Goal: Task Accomplishment & Management: Complete application form

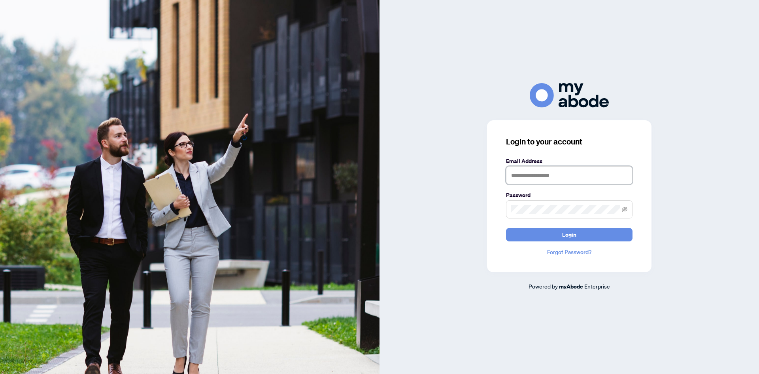
click at [523, 177] on input "text" at bounding box center [569, 175] width 127 height 18
type input "**********"
click at [506, 228] on button "Login" at bounding box center [569, 234] width 127 height 13
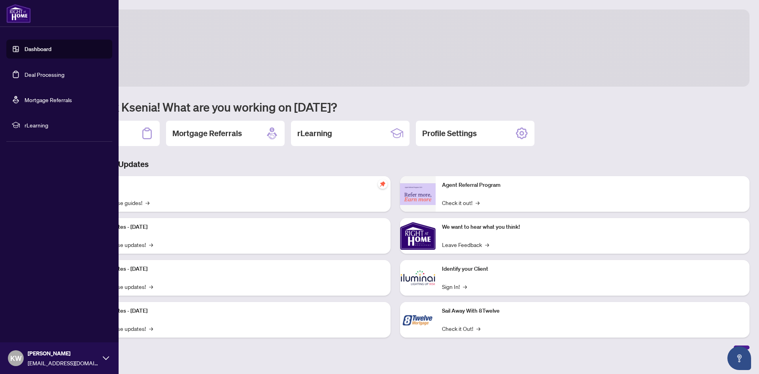
click at [25, 74] on link "Deal Processing" at bounding box center [45, 74] width 40 height 7
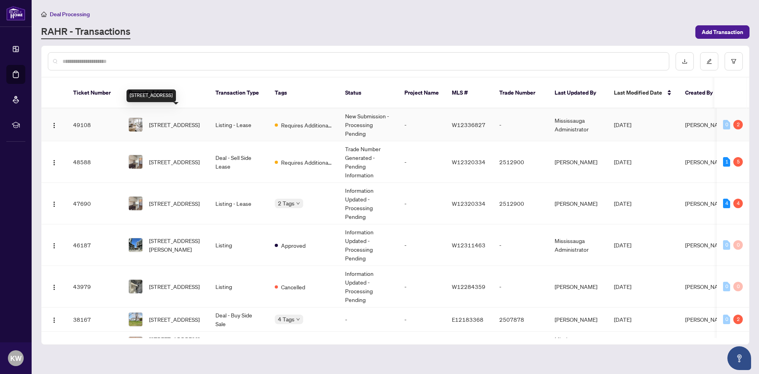
click at [185, 120] on span "[STREET_ADDRESS]" at bounding box center [174, 124] width 51 height 9
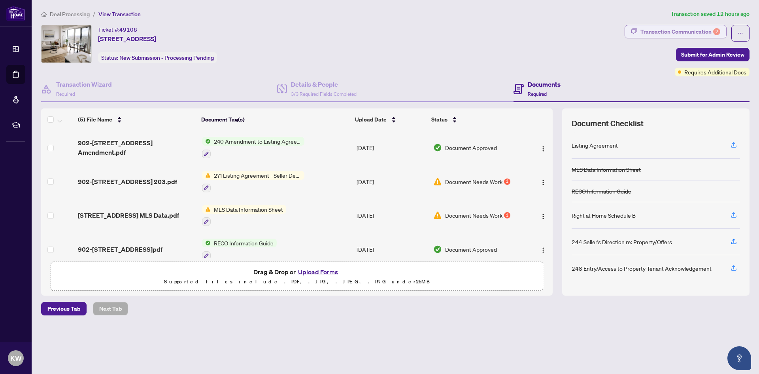
click at [672, 32] on div "Transaction Communication 2" at bounding box center [681, 31] width 80 height 13
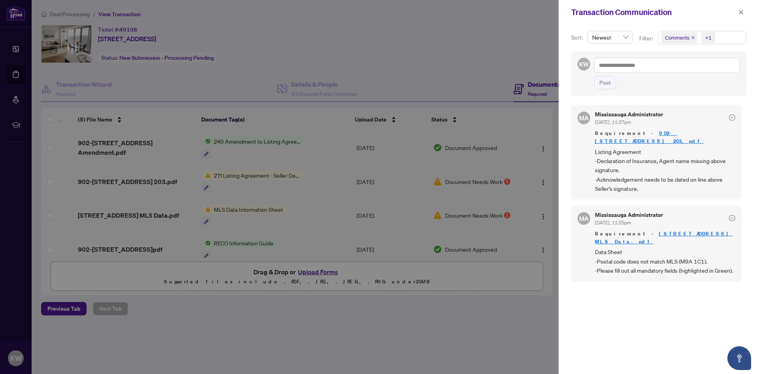
scroll to position [2, 0]
click at [411, 343] on div at bounding box center [379, 187] width 759 height 374
click at [744, 11] on icon "close" at bounding box center [742, 12] width 6 height 6
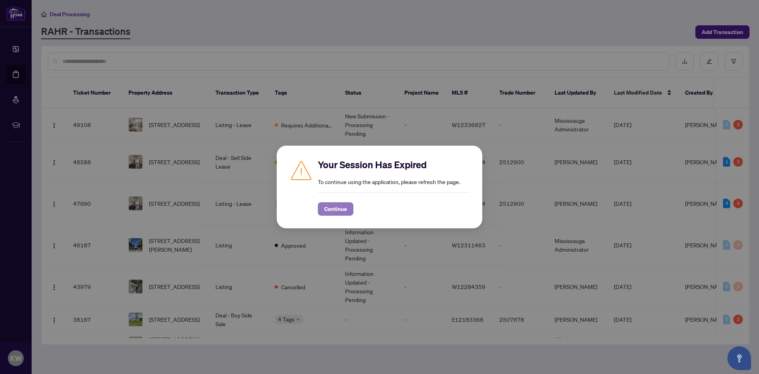
click at [332, 210] on span "Continue" at bounding box center [335, 209] width 23 height 13
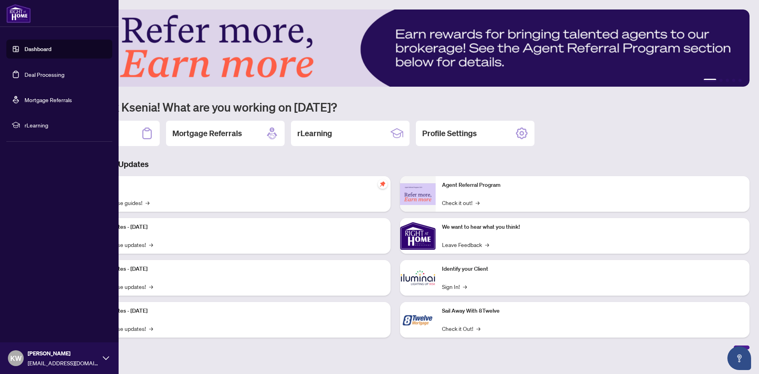
click at [25, 78] on link "Deal Processing" at bounding box center [45, 74] width 40 height 7
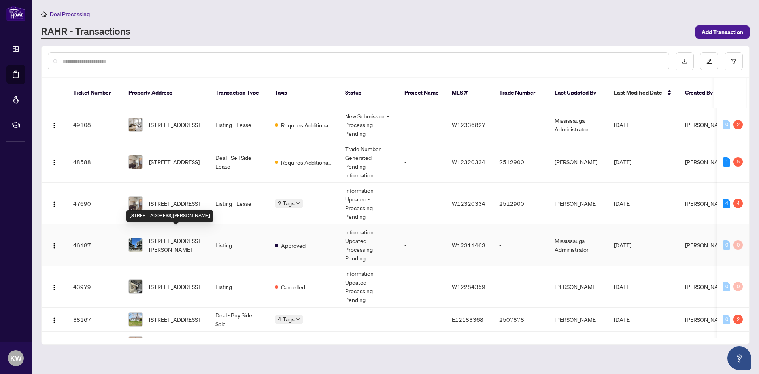
click at [152, 236] on span "[STREET_ADDRESS][PERSON_NAME]" at bounding box center [176, 244] width 54 height 17
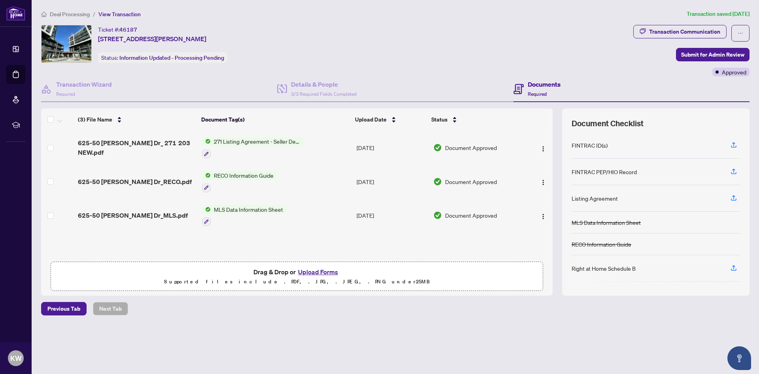
click at [296, 277] on p "Supported files include .PDF, .JPG, .JPEG, .PNG under 25 MB" at bounding box center [297, 281] width 483 height 9
click at [332, 272] on button "Upload Forms" at bounding box center [318, 272] width 45 height 10
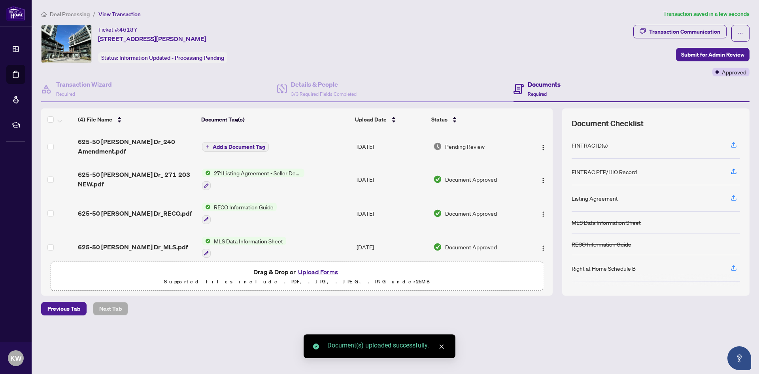
click at [241, 144] on span "Add a Document Tag" at bounding box center [239, 147] width 53 height 6
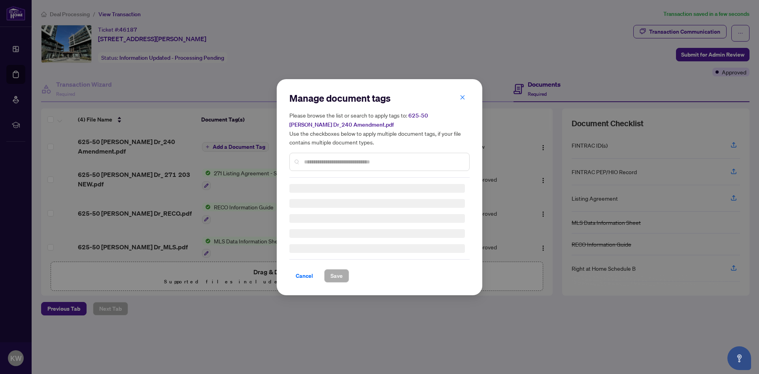
click at [326, 162] on div "Manage document tags Please browse the list or search to apply tags to: 625-50 …" at bounding box center [380, 187] width 180 height 191
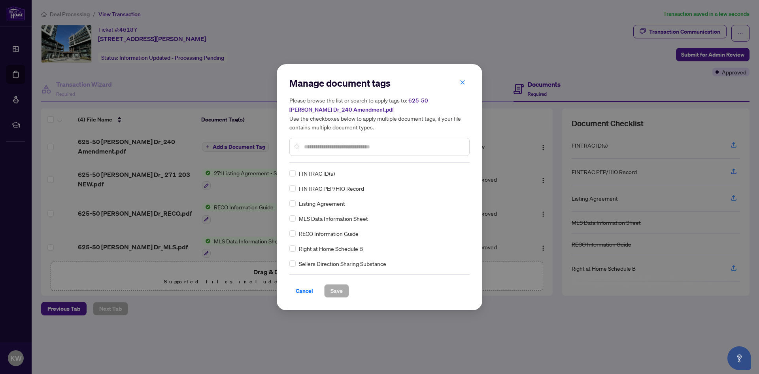
click at [322, 148] on input "text" at bounding box center [383, 146] width 159 height 9
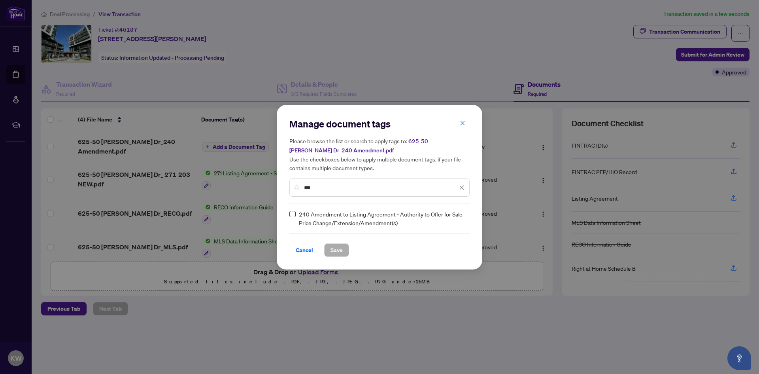
type input "***"
click at [341, 251] on span "Save" at bounding box center [337, 250] width 12 height 13
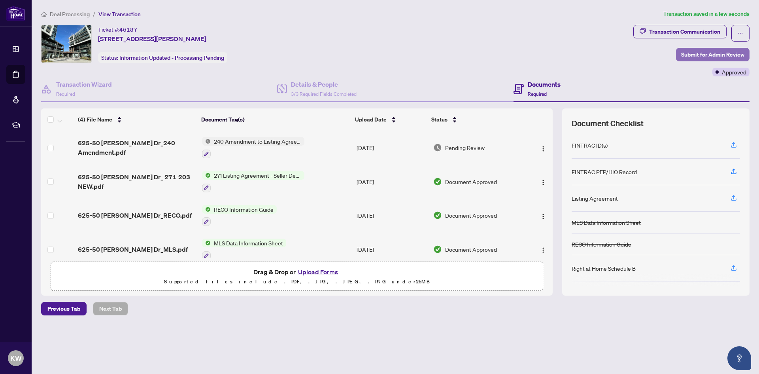
click at [729, 53] on span "Submit for Admin Review" at bounding box center [713, 54] width 63 height 13
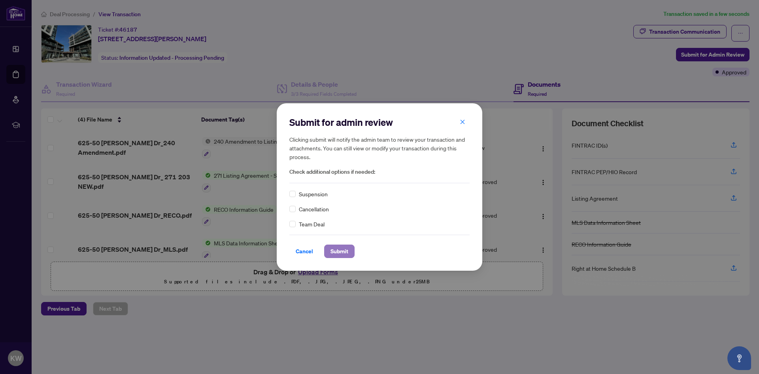
click at [336, 249] on span "Submit" at bounding box center [340, 251] width 18 height 13
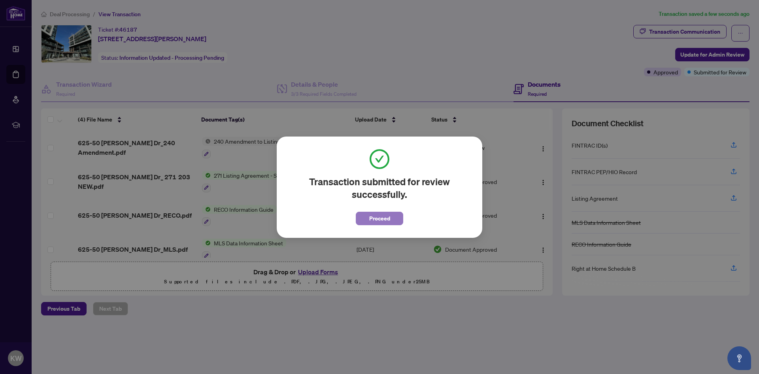
click at [374, 216] on span "Proceed" at bounding box center [379, 218] width 21 height 13
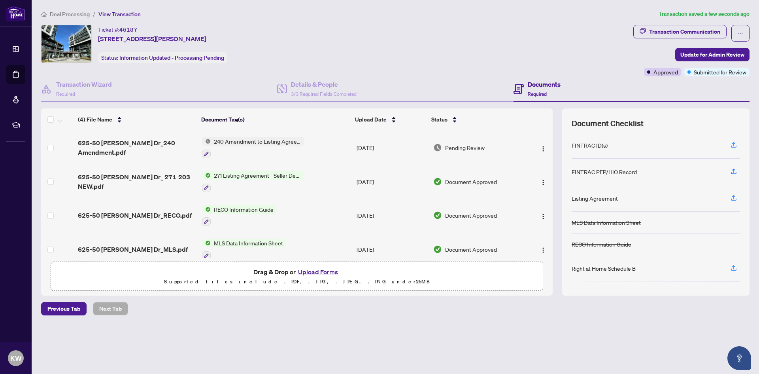
click at [127, 147] on span "625-50 George Butchart Dr_240 Amendment.pdf" at bounding box center [136, 147] width 117 height 19
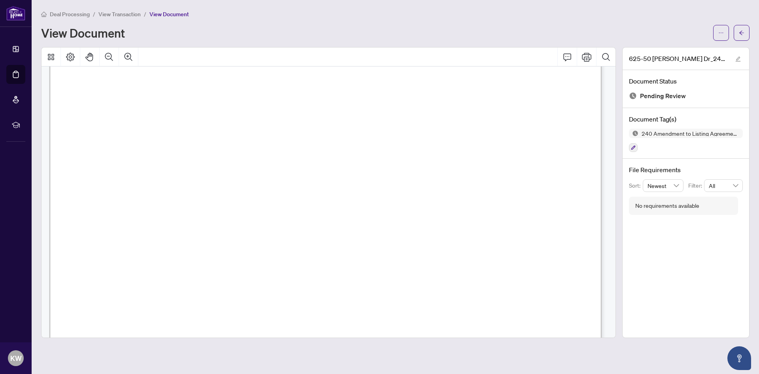
scroll to position [119, 0]
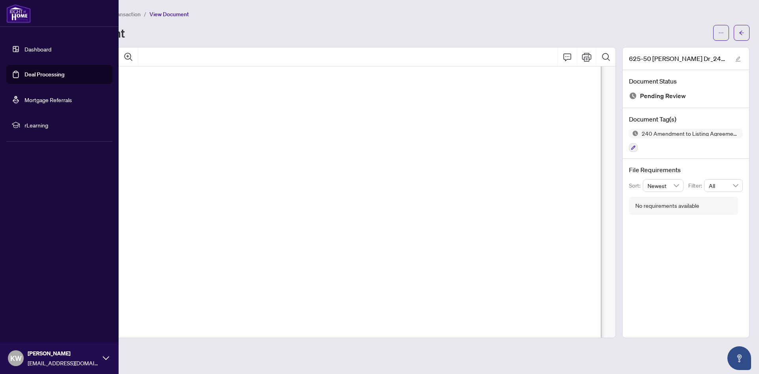
click at [45, 73] on link "Deal Processing" at bounding box center [45, 74] width 40 height 7
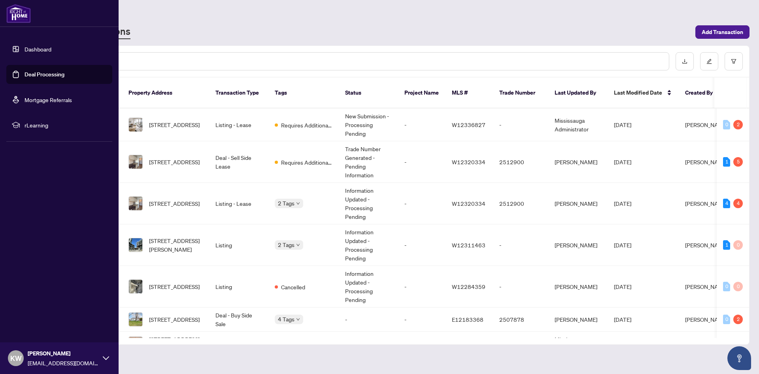
click at [25, 73] on link "Deal Processing" at bounding box center [45, 74] width 40 height 7
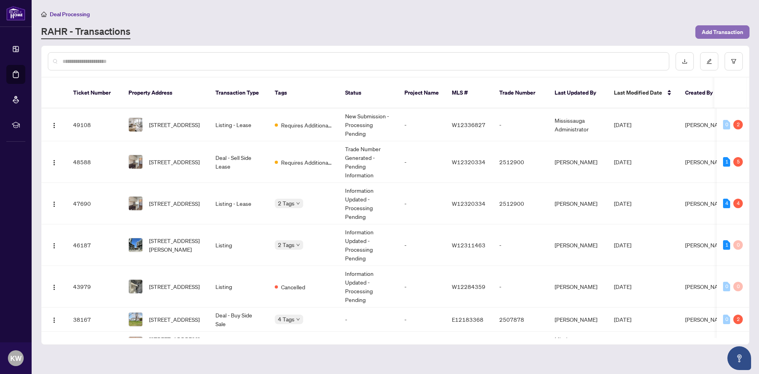
click at [721, 35] on span "Add Transaction" at bounding box center [723, 32] width 42 height 13
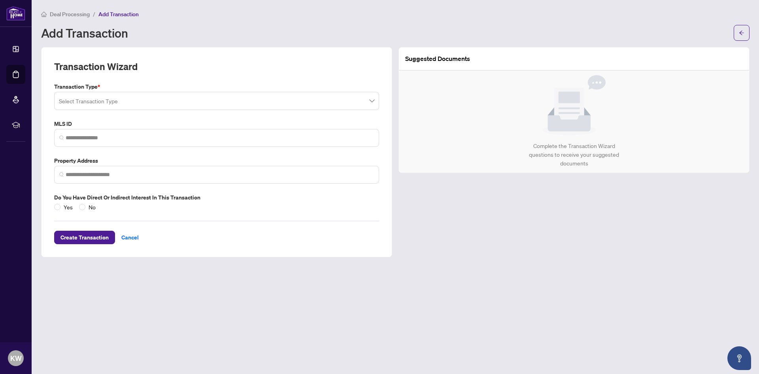
click at [110, 98] on input "search" at bounding box center [213, 101] width 309 height 17
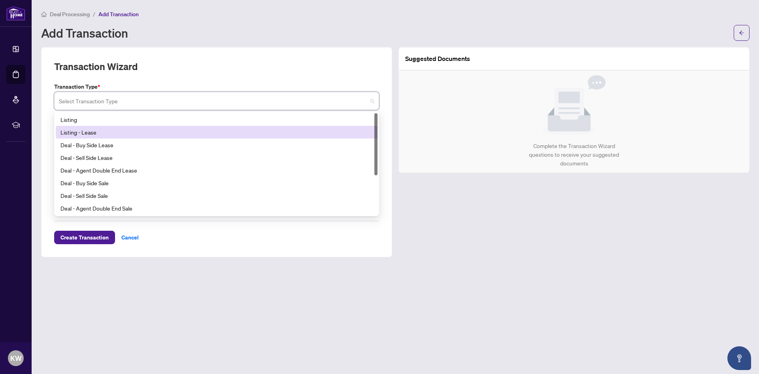
click at [98, 133] on div "Listing - Lease" at bounding box center [217, 132] width 313 height 9
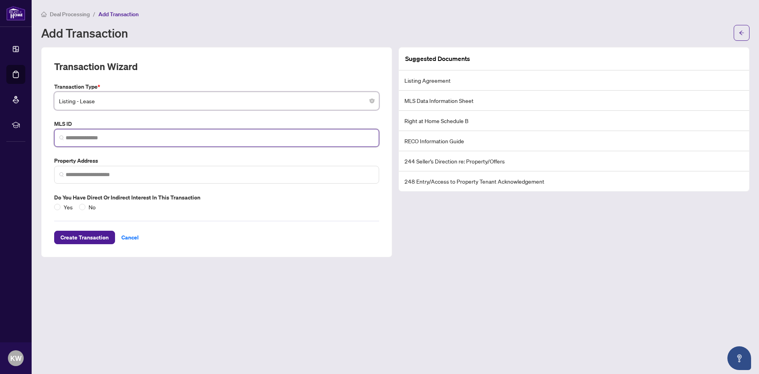
click at [90, 141] on input "search" at bounding box center [220, 138] width 309 height 8
paste input "*********"
type input "*********"
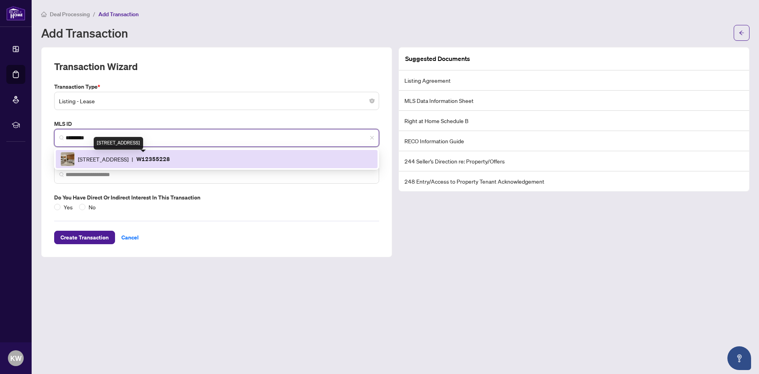
click at [129, 159] on span "59 Eden Valley Dr, Toronto, Ontario M9A 4Z5, Canada" at bounding box center [103, 159] width 51 height 9
type input "**********"
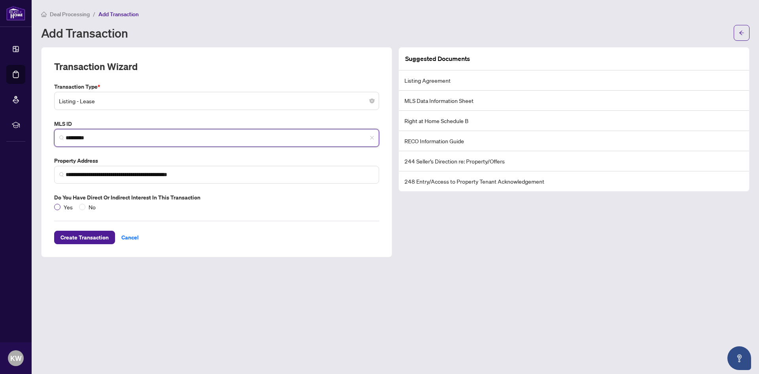
type input "*********"
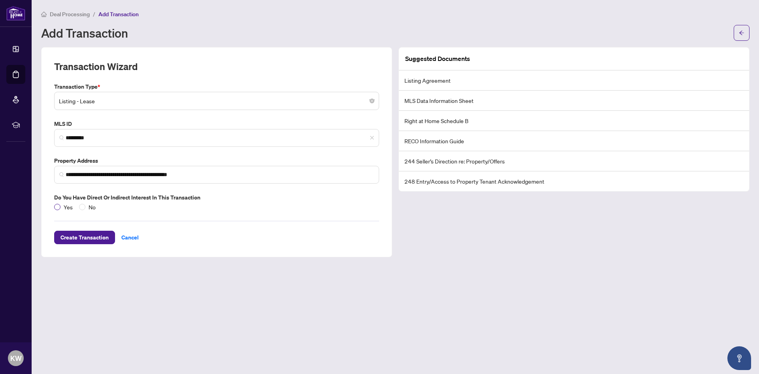
click at [61, 205] on span "Yes" at bounding box center [68, 207] width 15 height 9
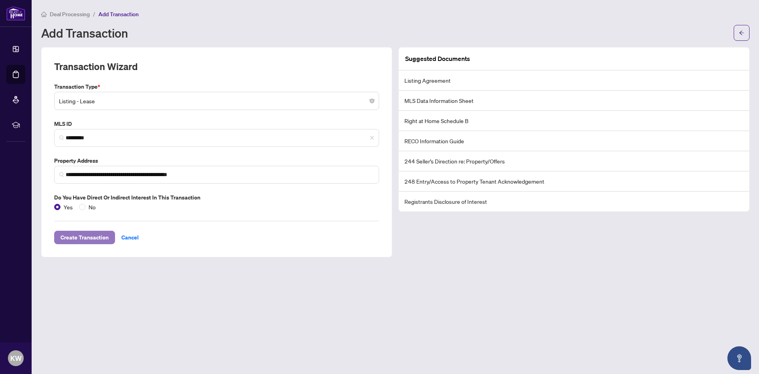
click at [98, 237] on span "Create Transaction" at bounding box center [85, 237] width 48 height 13
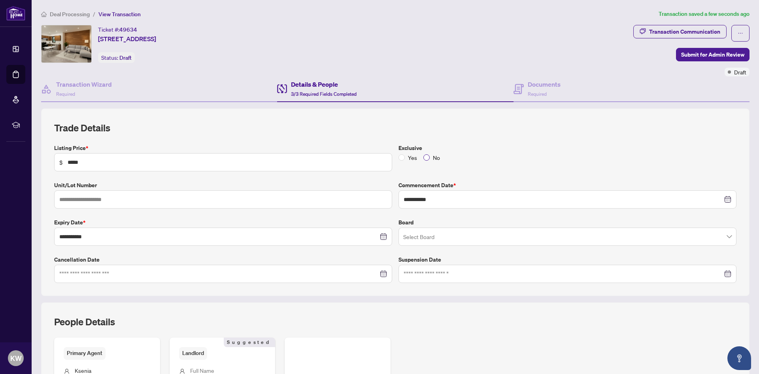
click at [430, 155] on span "No" at bounding box center [436, 157] width 13 height 9
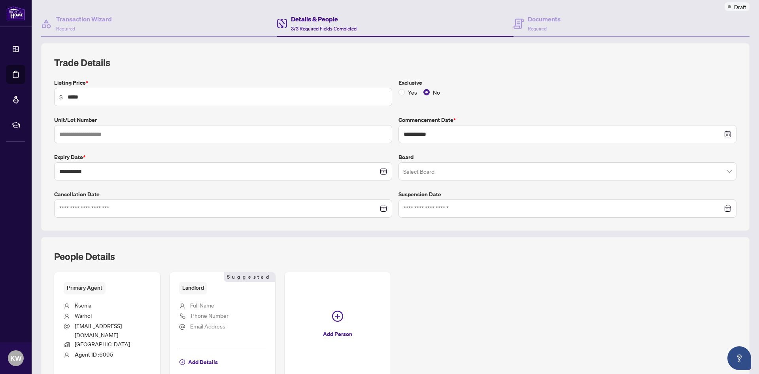
scroll to position [40, 0]
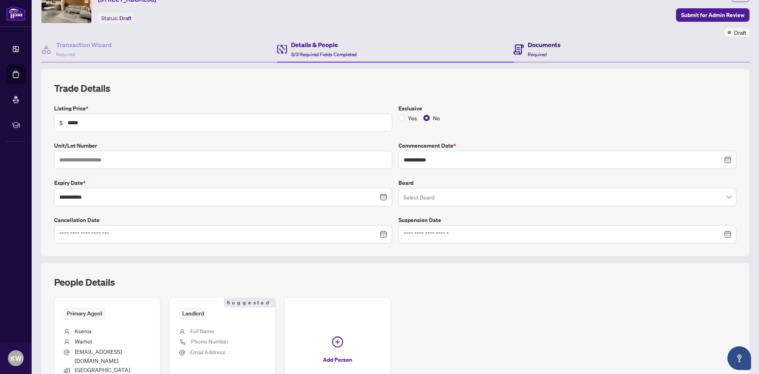
click at [542, 47] on h4 "Documents" at bounding box center [544, 44] width 33 height 9
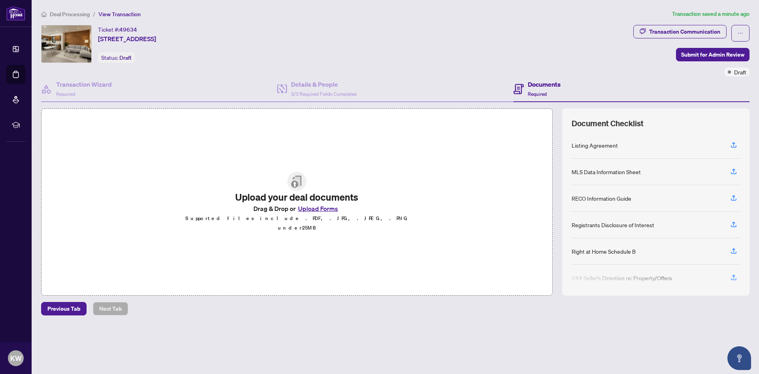
click at [325, 214] on button "Upload Forms" at bounding box center [318, 208] width 45 height 10
click at [315, 214] on button "Upload Forms" at bounding box center [318, 208] width 45 height 10
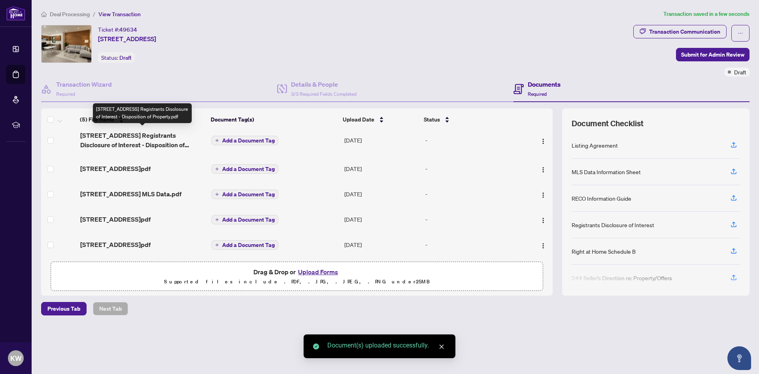
scroll to position [9, 0]
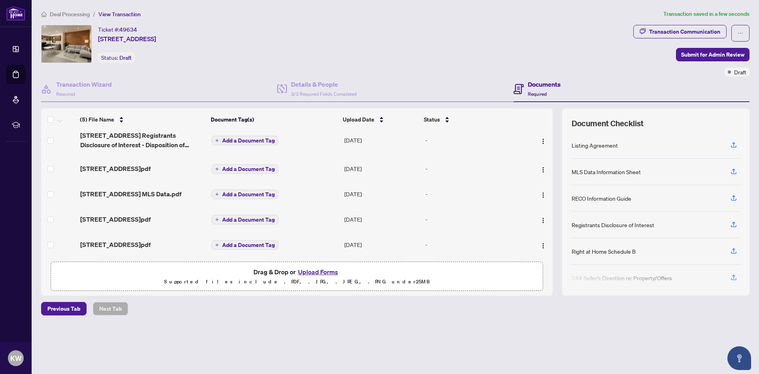
click at [232, 218] on span "Add a Document Tag" at bounding box center [248, 220] width 53 height 6
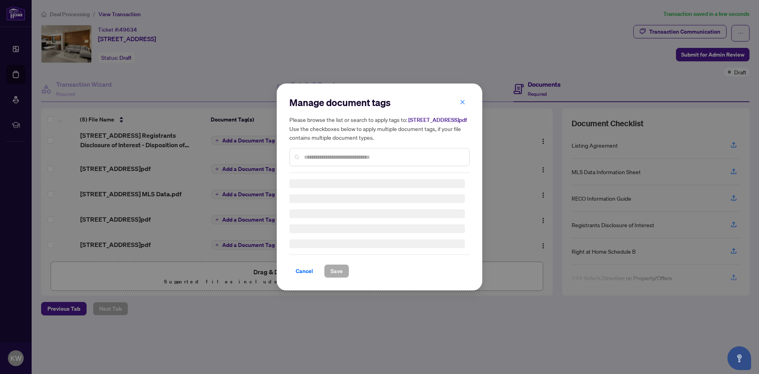
click at [322, 161] on div "Manage document tags Please browse the list or search to apply tags to: 59 Eden…" at bounding box center [380, 134] width 180 height 77
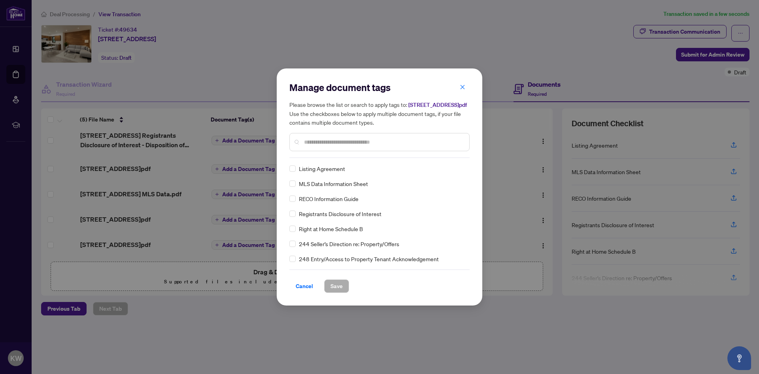
click at [321, 144] on input "text" at bounding box center [383, 142] width 159 height 9
type input "***"
click at [339, 291] on span "Save" at bounding box center [337, 286] width 12 height 13
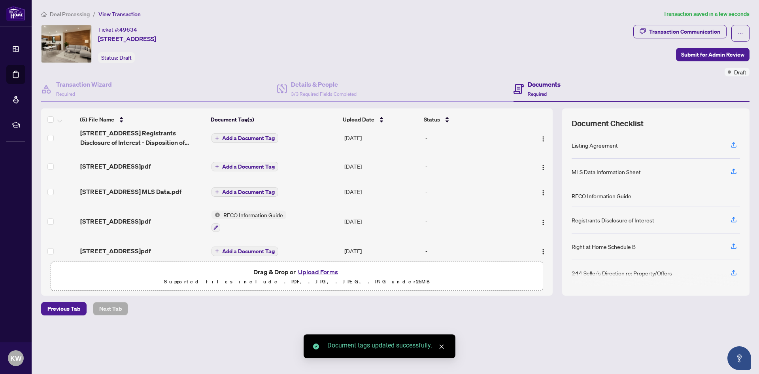
click at [218, 251] on icon "plus" at bounding box center [217, 251] width 3 height 0
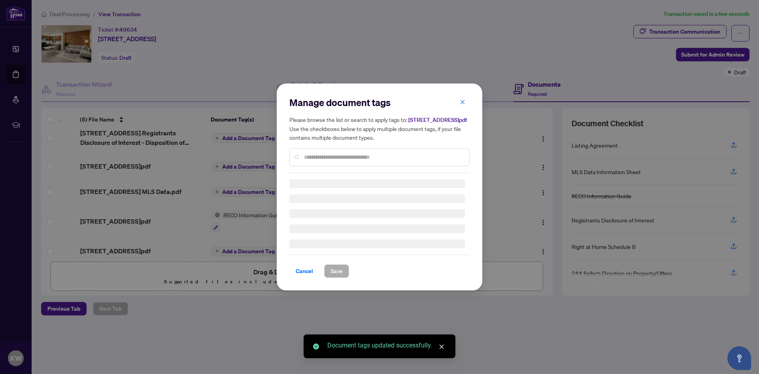
click at [326, 161] on input "text" at bounding box center [383, 157] width 159 height 9
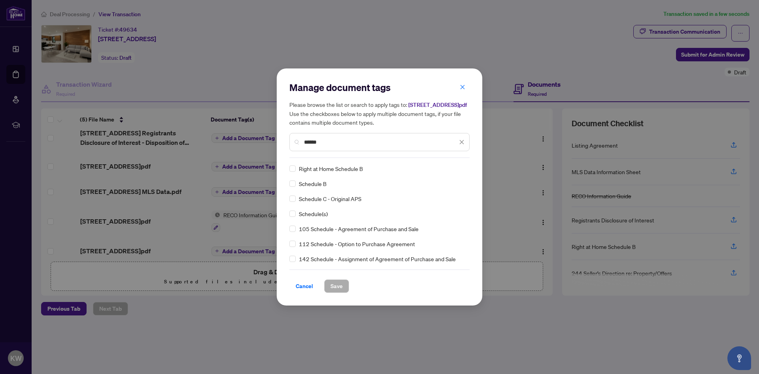
type input "******"
click at [298, 188] on div "Schedule B" at bounding box center [378, 183] width 176 height 9
click at [340, 289] on span "Save" at bounding box center [337, 286] width 12 height 13
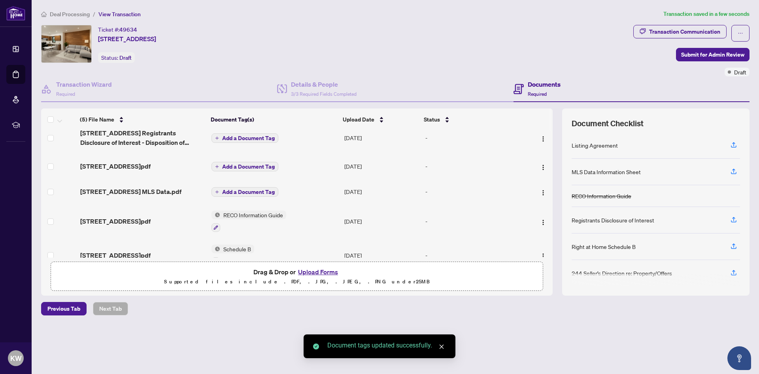
click at [243, 190] on span "Add a Document Tag" at bounding box center [248, 192] width 53 height 6
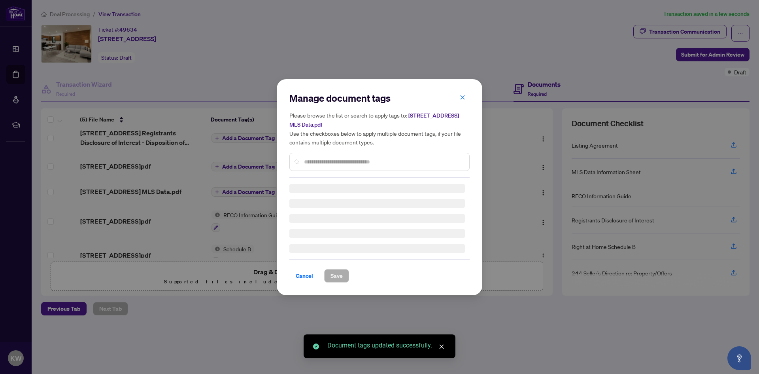
click at [316, 155] on div "Manage document tags Please browse the list or search to apply tags to: 59 Eden…" at bounding box center [380, 135] width 180 height 86
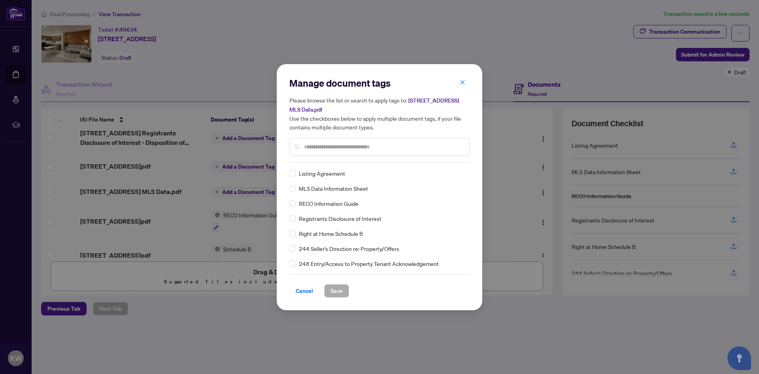
click at [320, 147] on input "text" at bounding box center [383, 146] width 159 height 9
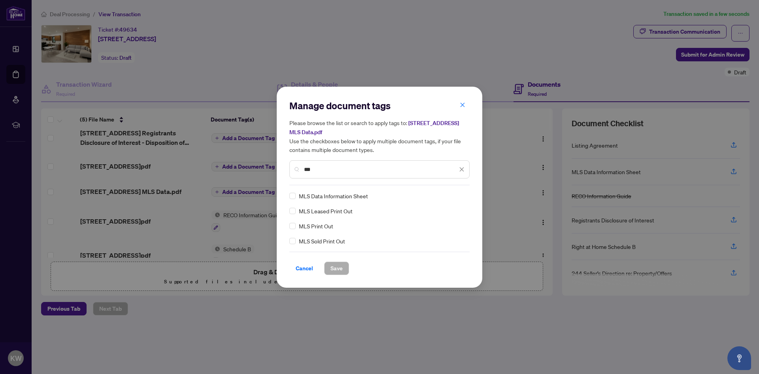
type input "***"
click at [338, 269] on span "Save" at bounding box center [337, 268] width 12 height 13
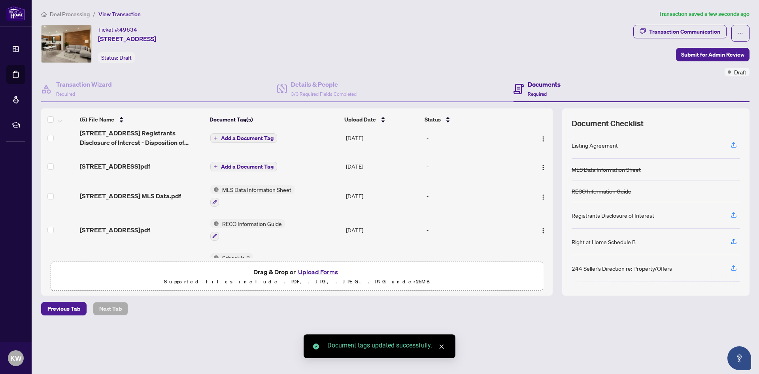
click at [236, 165] on span "Add a Document Tag" at bounding box center [247, 167] width 53 height 6
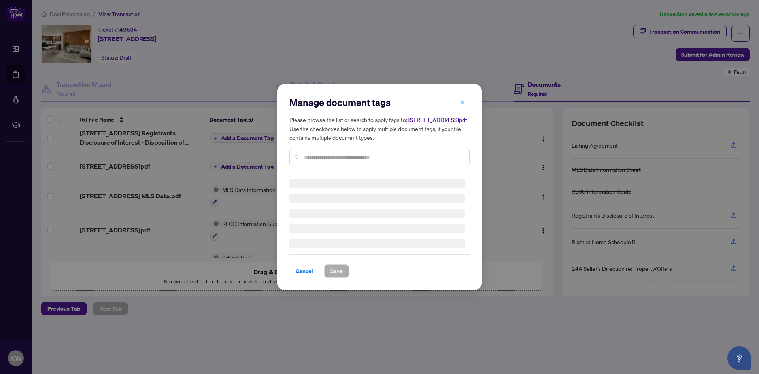
click at [321, 161] on div "Manage document tags Please browse the list or search to apply tags to: 59 Eden…" at bounding box center [380, 134] width 180 height 77
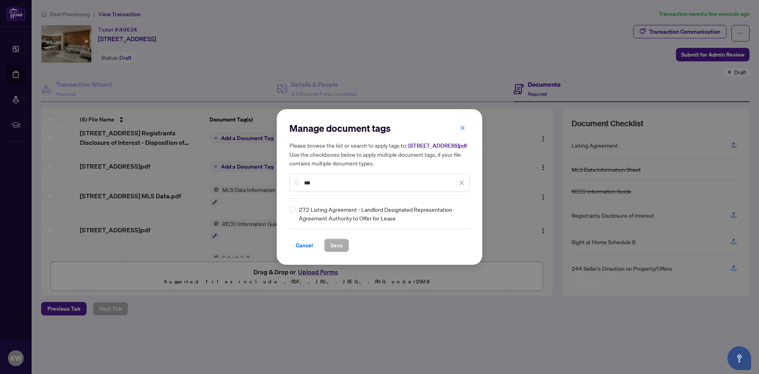
type input "***"
click at [341, 252] on span "Save" at bounding box center [337, 245] width 12 height 13
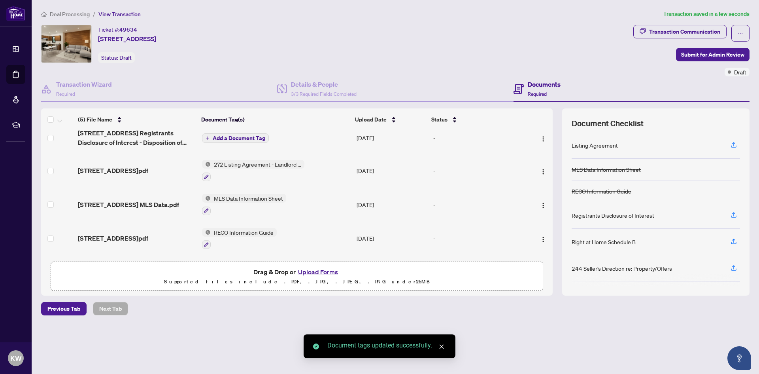
scroll to position [0, 0]
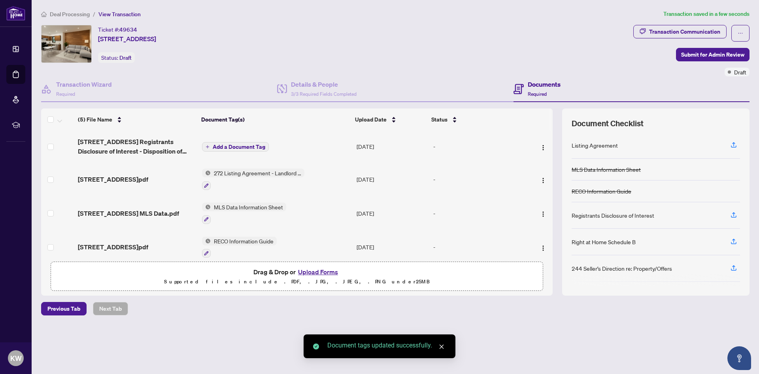
click at [208, 147] on button "Add a Document Tag" at bounding box center [235, 146] width 67 height 9
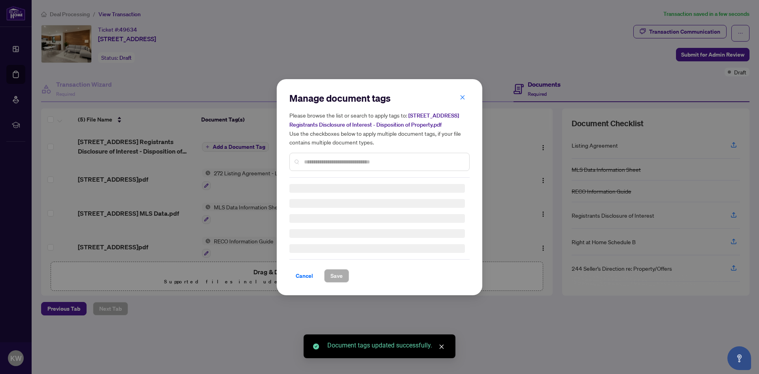
click at [319, 163] on div "Manage document tags Please browse the list or search to apply tags to: 59 Eden…" at bounding box center [380, 187] width 180 height 191
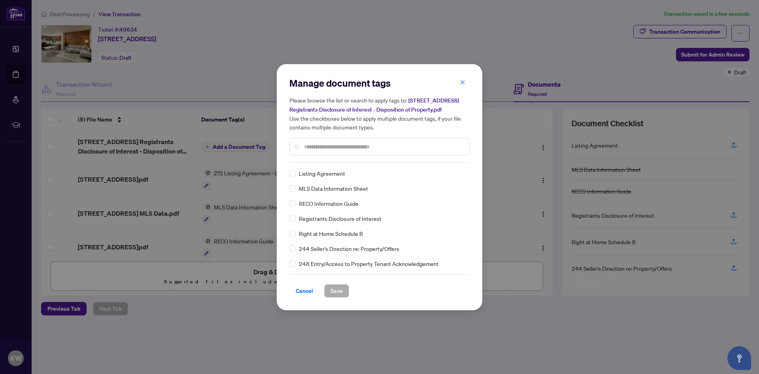
click at [319, 147] on input "text" at bounding box center [383, 146] width 159 height 9
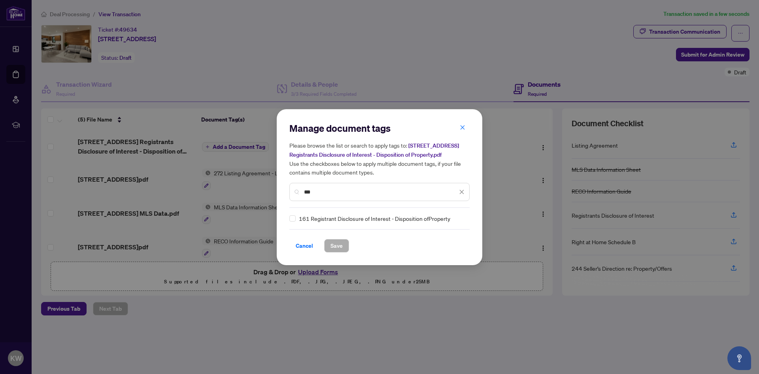
type input "***"
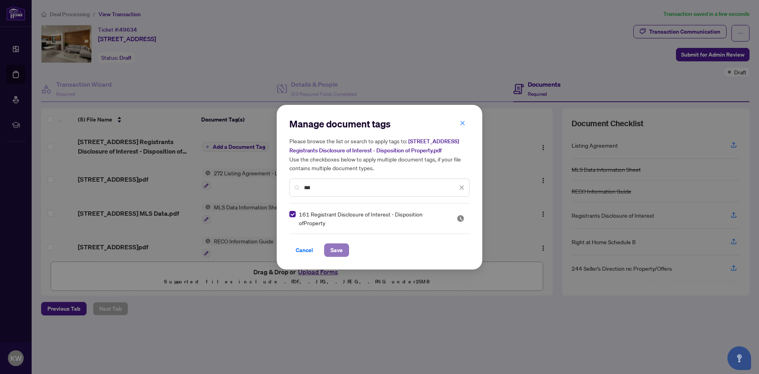
click at [340, 248] on span "Save" at bounding box center [337, 250] width 12 height 13
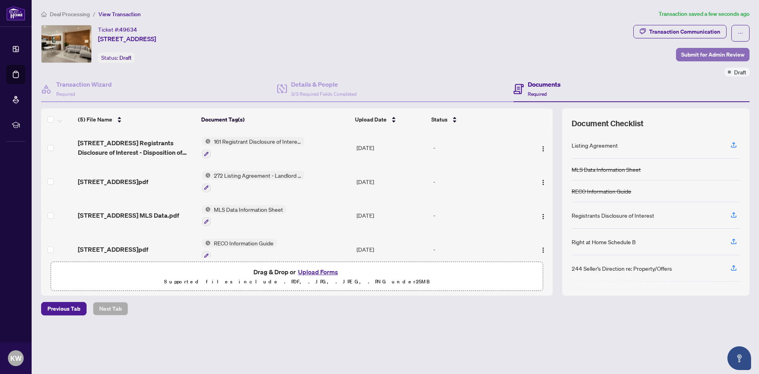
click at [703, 55] on span "Submit for Admin Review" at bounding box center [713, 54] width 63 height 13
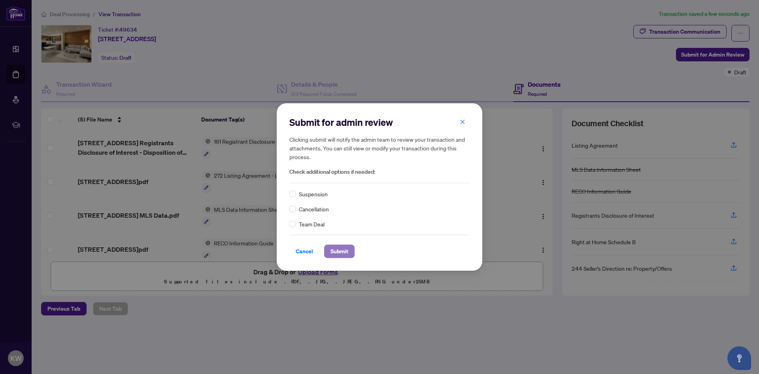
click at [338, 255] on span "Submit" at bounding box center [340, 251] width 18 height 13
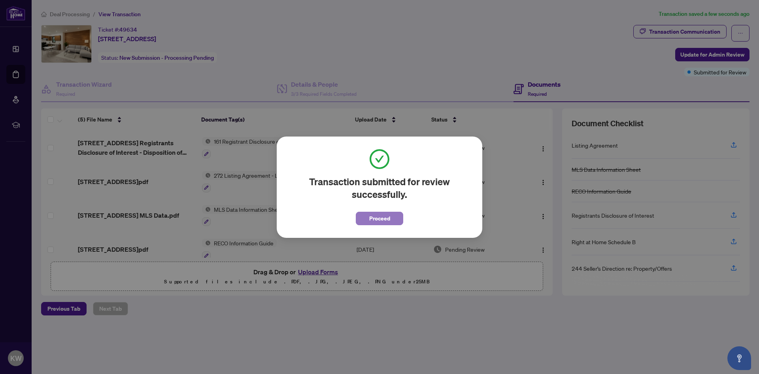
click at [379, 223] on span "Proceed" at bounding box center [379, 218] width 21 height 13
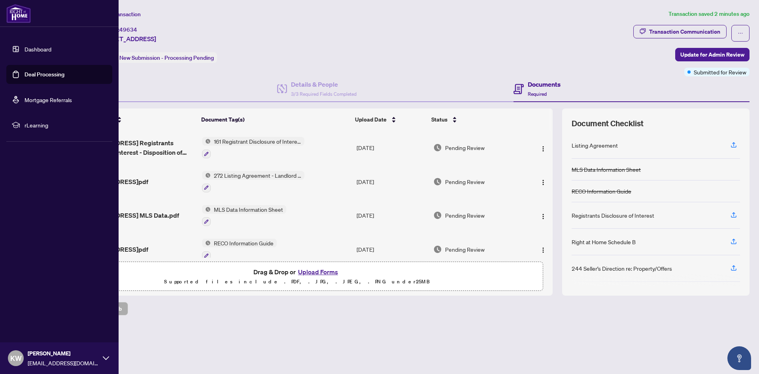
click at [25, 75] on link "Deal Processing" at bounding box center [45, 74] width 40 height 7
